Goal: Task Accomplishment & Management: Manage account settings

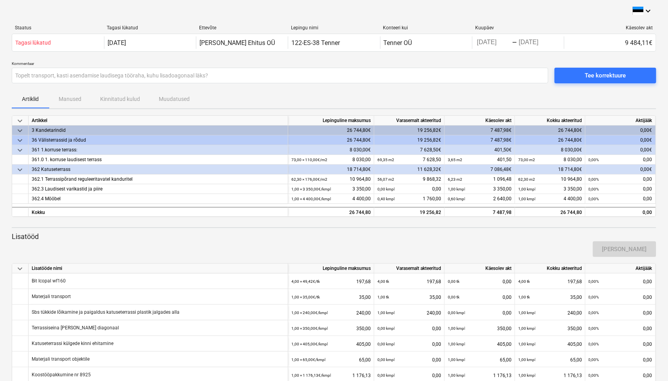
click at [0, 296] on div "keyboard_arrow_down Staatus Tagasi lükatud Ettevõte Lepingu nimi Konteeri kui K…" at bounding box center [334, 207] width 668 height 415
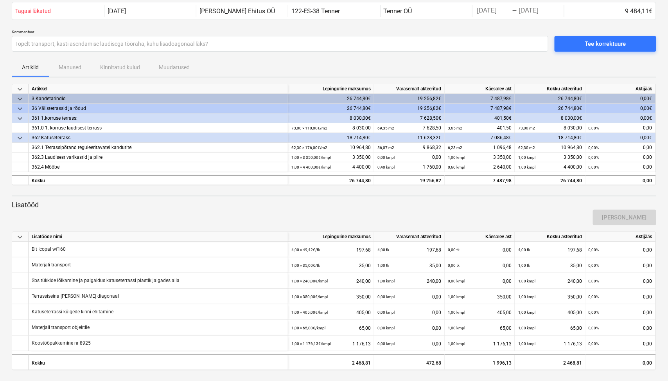
scroll to position [33, 0]
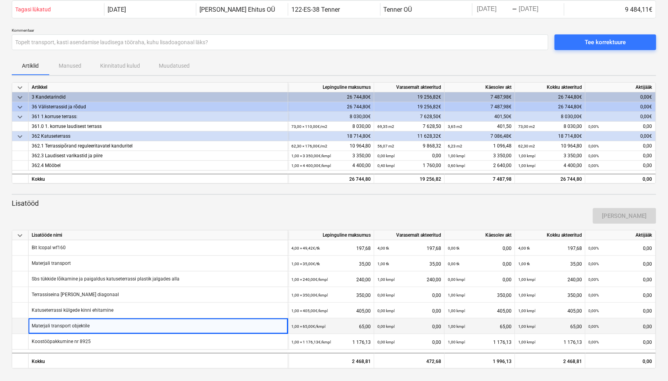
drag, startPoint x: 101, startPoint y: 328, endPoint x: 39, endPoint y: 331, distance: 61.8
click at [39, 331] on div "Materjali transport objektile" at bounding box center [159, 326] width 260 height 16
drag, startPoint x: 36, startPoint y: 325, endPoint x: 260, endPoint y: 327, distance: 223.8
click at [260, 327] on div "Materjali transport objektile" at bounding box center [159, 326] width 260 height 16
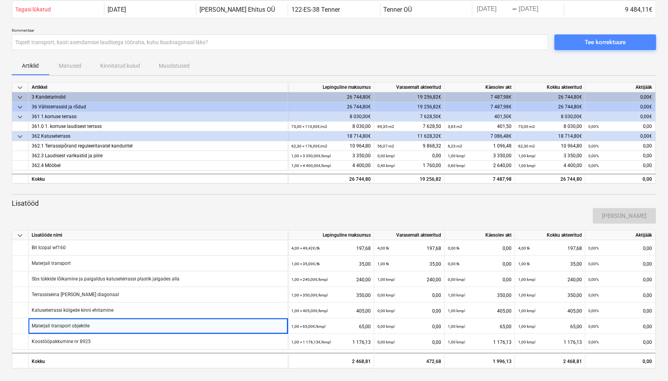
click at [615, 40] on div "Tee korrektuure" at bounding box center [605, 42] width 41 height 10
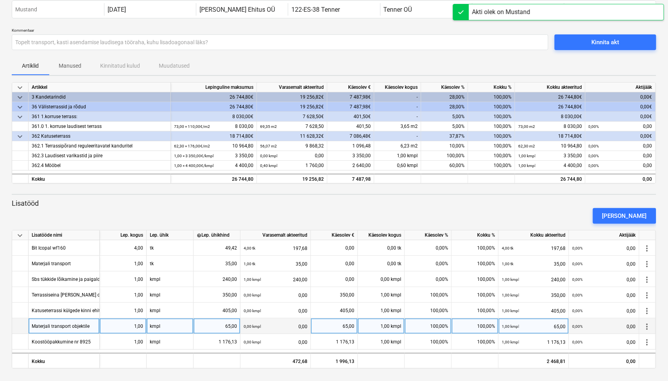
click at [68, 328] on div "Materjali transport objektile" at bounding box center [61, 325] width 58 height 15
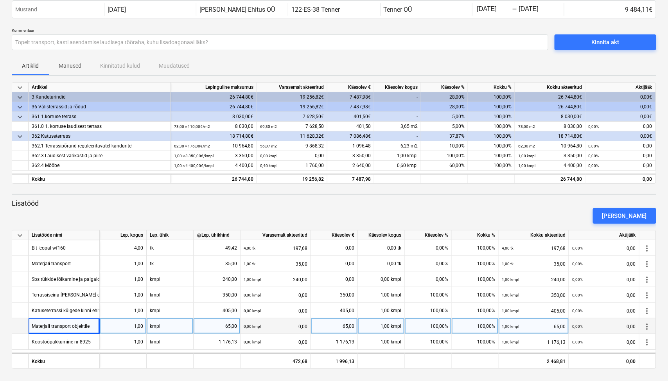
drag, startPoint x: 68, startPoint y: 328, endPoint x: 577, endPoint y: 208, distance: 522.9
click at [577, 208] on div "[PERSON_NAME]" at bounding box center [334, 216] width 651 height 22
click at [648, 325] on span "more_vert" at bounding box center [647, 326] width 9 height 9
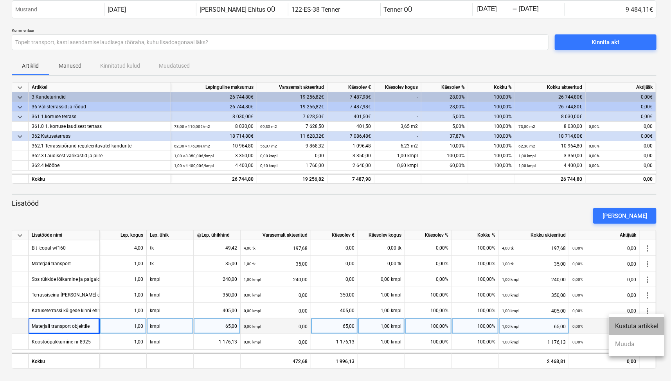
click at [648, 325] on li "Kustuta artikkel" at bounding box center [637, 326] width 56 height 18
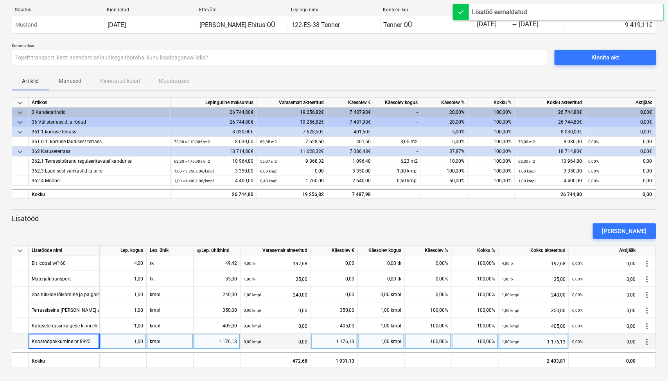
scroll to position [18, 0]
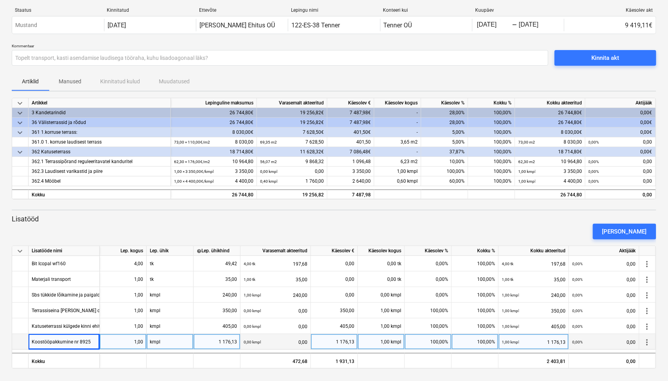
click at [223, 343] on div "1 176,13" at bounding box center [217, 342] width 40 height 16
type input "726,13"
click at [474, 207] on div "keyboard_arrow_down Artikkel Lepinguline [PERSON_NAME] akteeritud Käesolev € Kä…" at bounding box center [334, 233] width 645 height 271
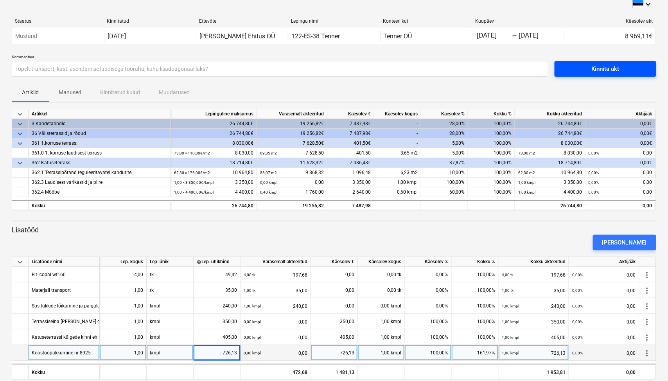
click at [590, 73] on span "Kinnita akt" at bounding box center [605, 69] width 83 height 10
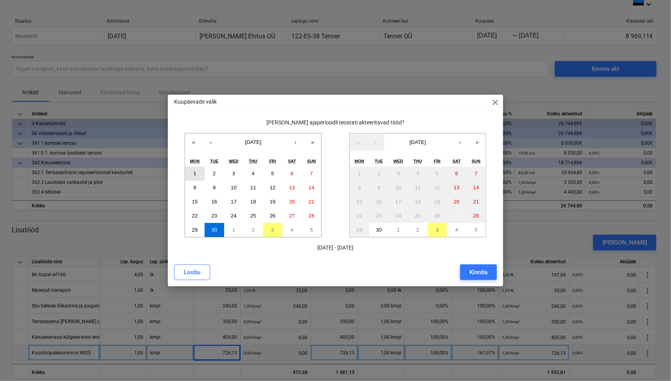
click at [197, 178] on button "1" at bounding box center [195, 174] width 20 height 14
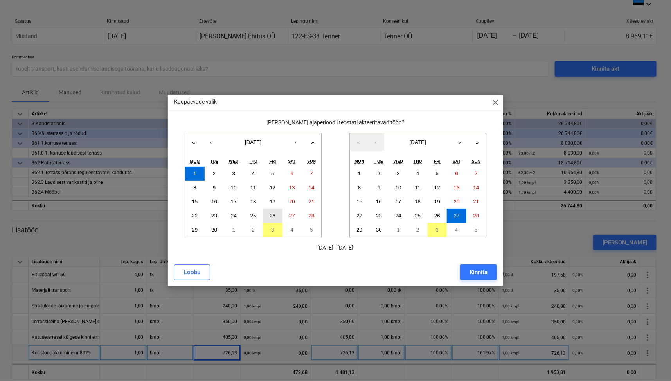
click at [268, 218] on button "26" at bounding box center [273, 216] width 20 height 14
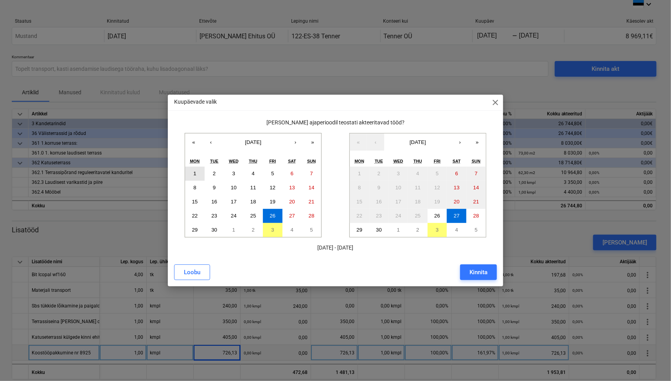
click at [196, 170] on button "1" at bounding box center [195, 174] width 20 height 14
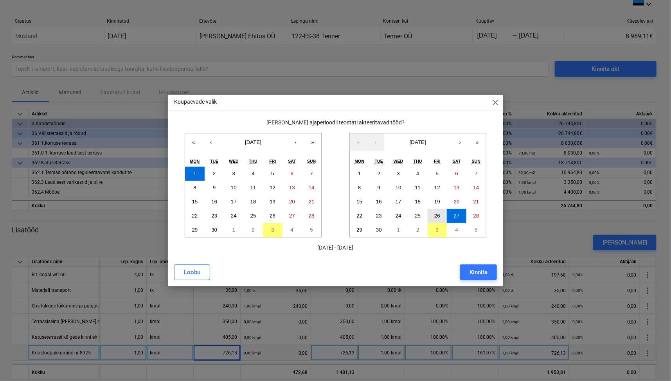
click at [439, 215] on abbr "26" at bounding box center [437, 216] width 6 height 6
click at [484, 274] on div "Kinnita" at bounding box center [478, 272] width 18 height 10
